Goal: Task Accomplishment & Management: Manage account settings

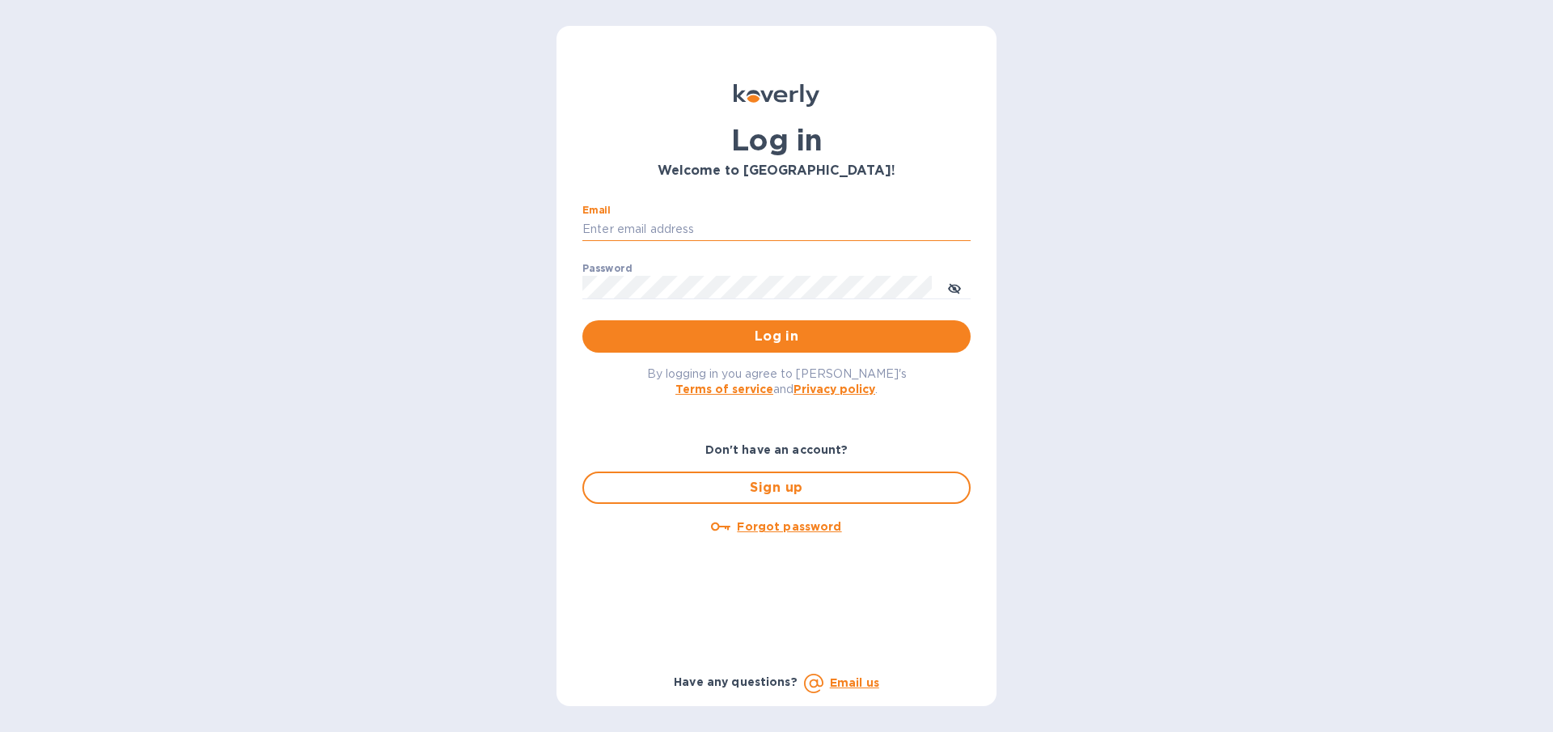
click at [675, 230] on input "Email" at bounding box center [776, 230] width 388 height 24
type input "[EMAIL_ADDRESS][DOMAIN_NAME]"
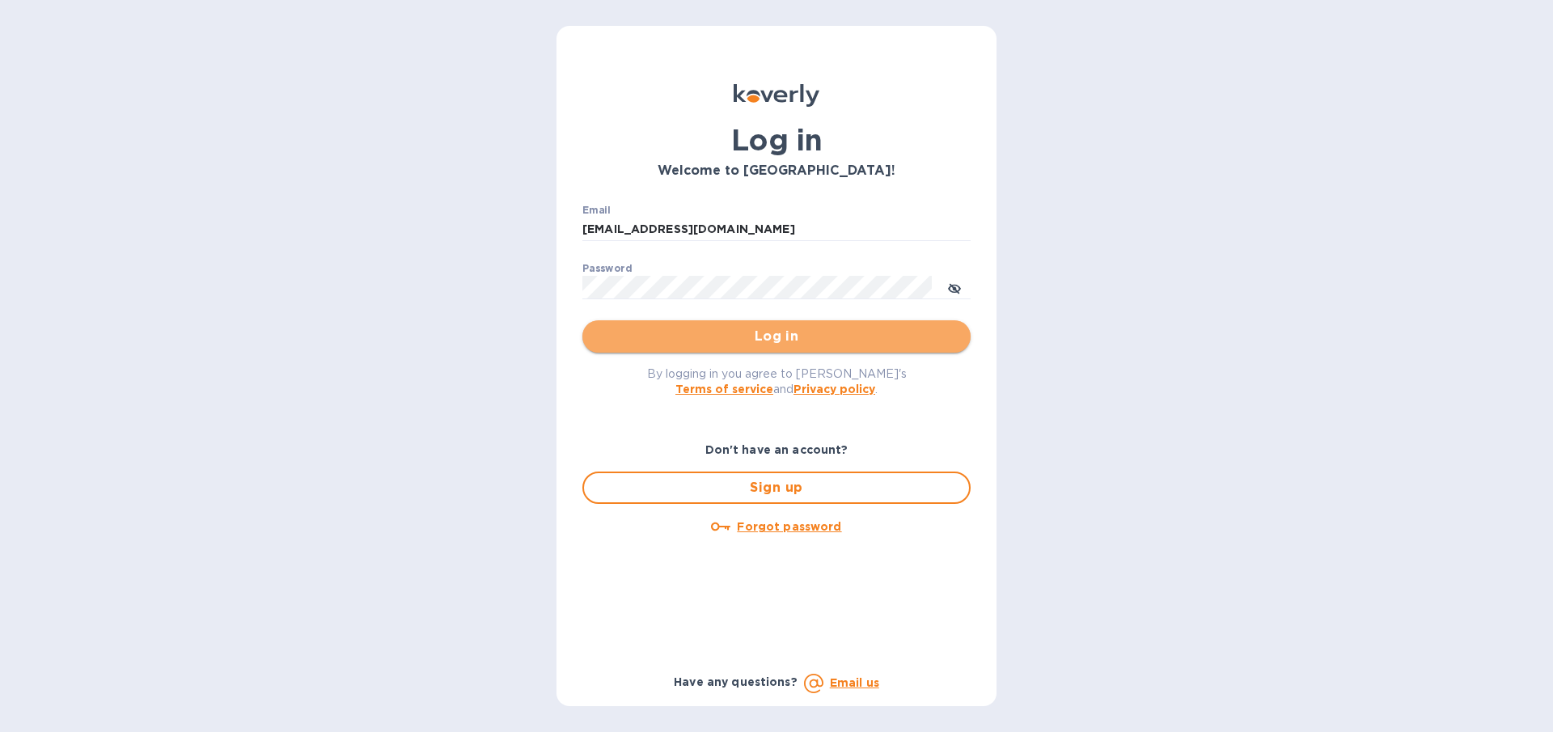
click at [712, 340] on span "Log in" at bounding box center [776, 336] width 362 height 19
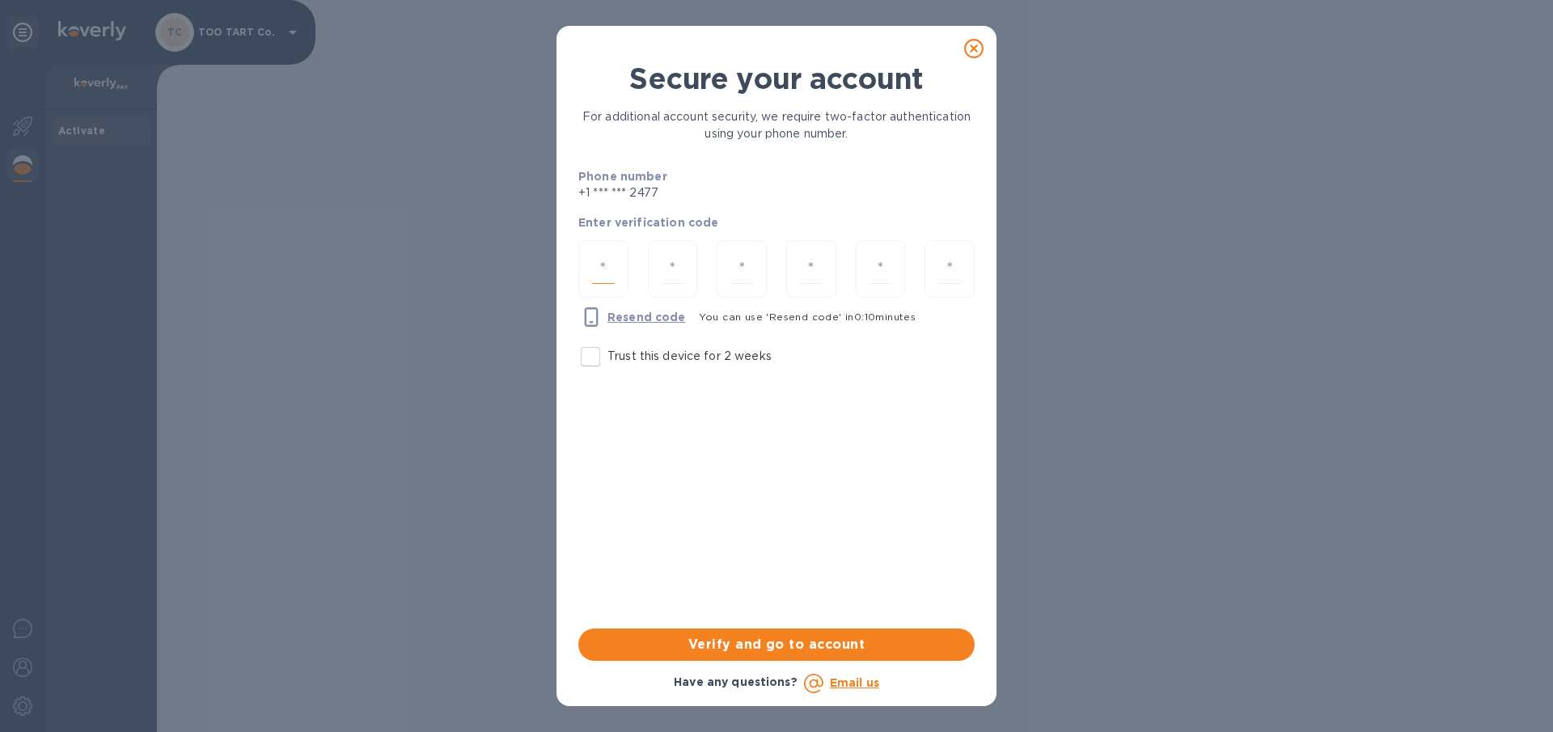
click at [605, 264] on input "number" at bounding box center [603, 269] width 23 height 30
type input "3"
type input "8"
type input "5"
type input "1"
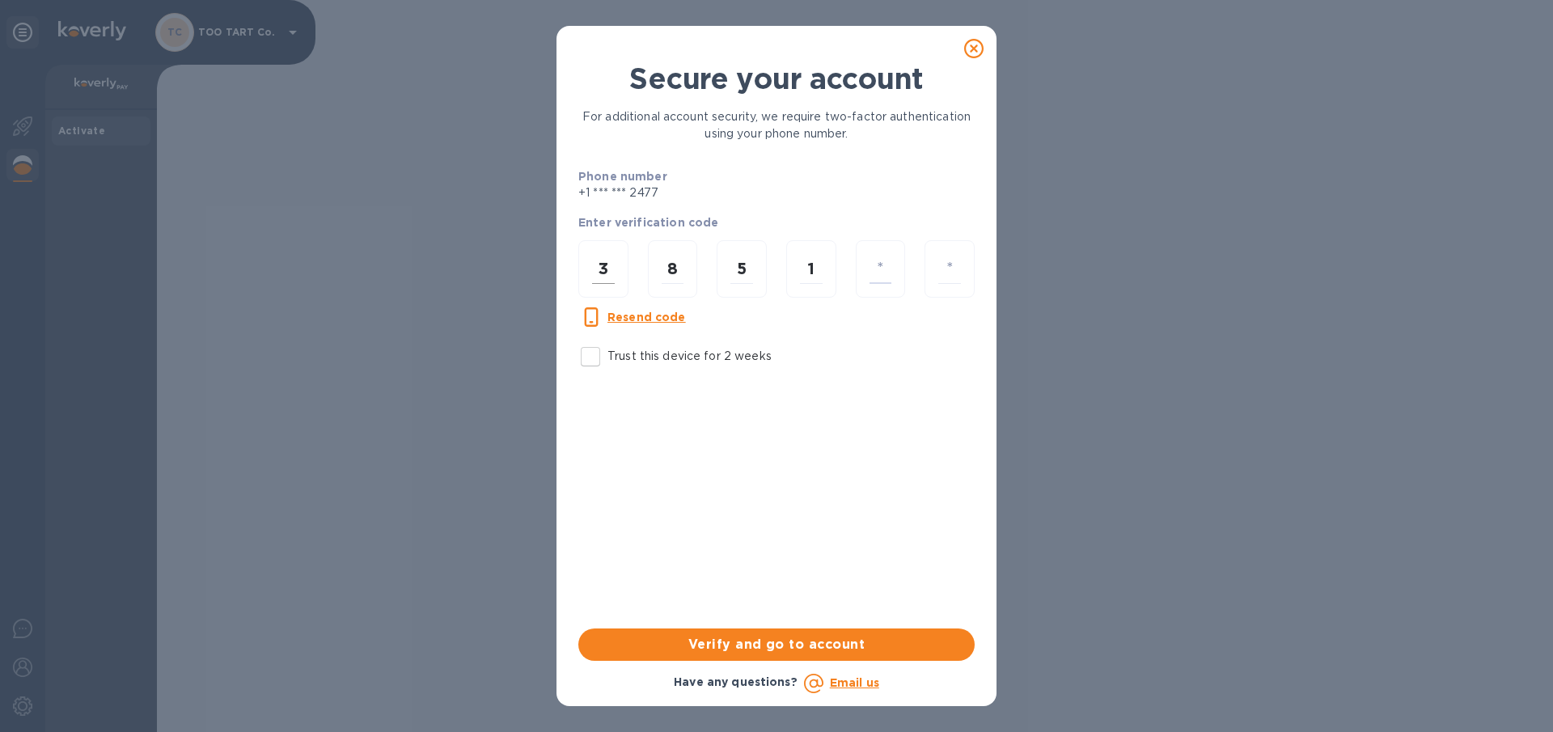
type input "1"
type input "4"
